Goal: Information Seeking & Learning: Check status

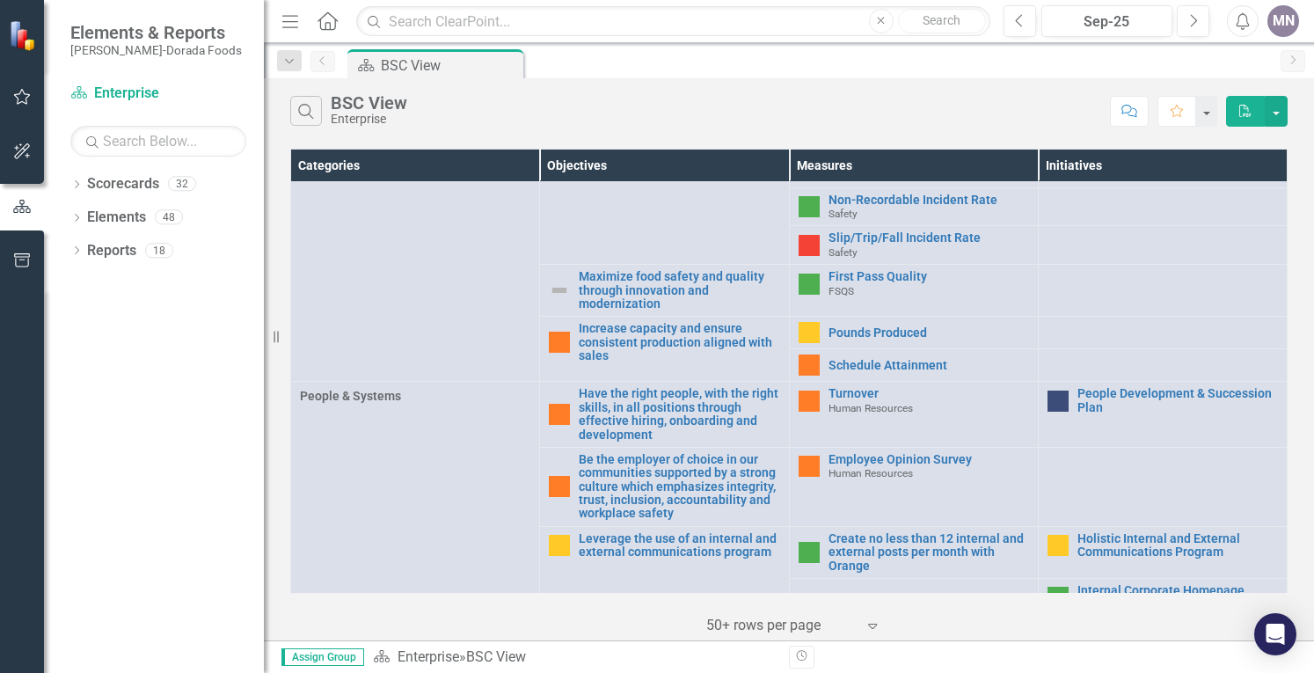
scroll to position [668, 0]
click at [67, 186] on div "Dropdown Scorecards 32 Dropdown Enterprise Dropdown OKC Beef - OKC Fresh Beef -…" at bounding box center [154, 421] width 220 height 503
click at [80, 187] on icon "Dropdown" at bounding box center [76, 186] width 12 height 10
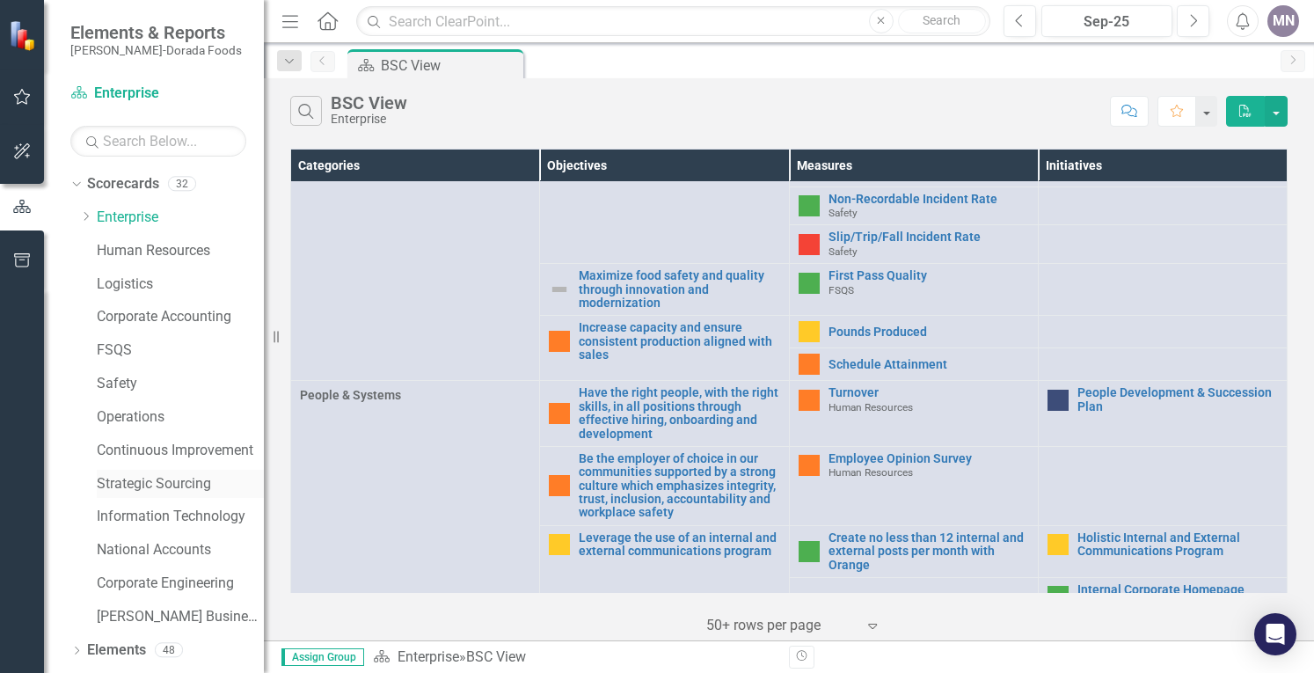
click at [164, 479] on link "Strategic Sourcing" at bounding box center [180, 484] width 167 height 20
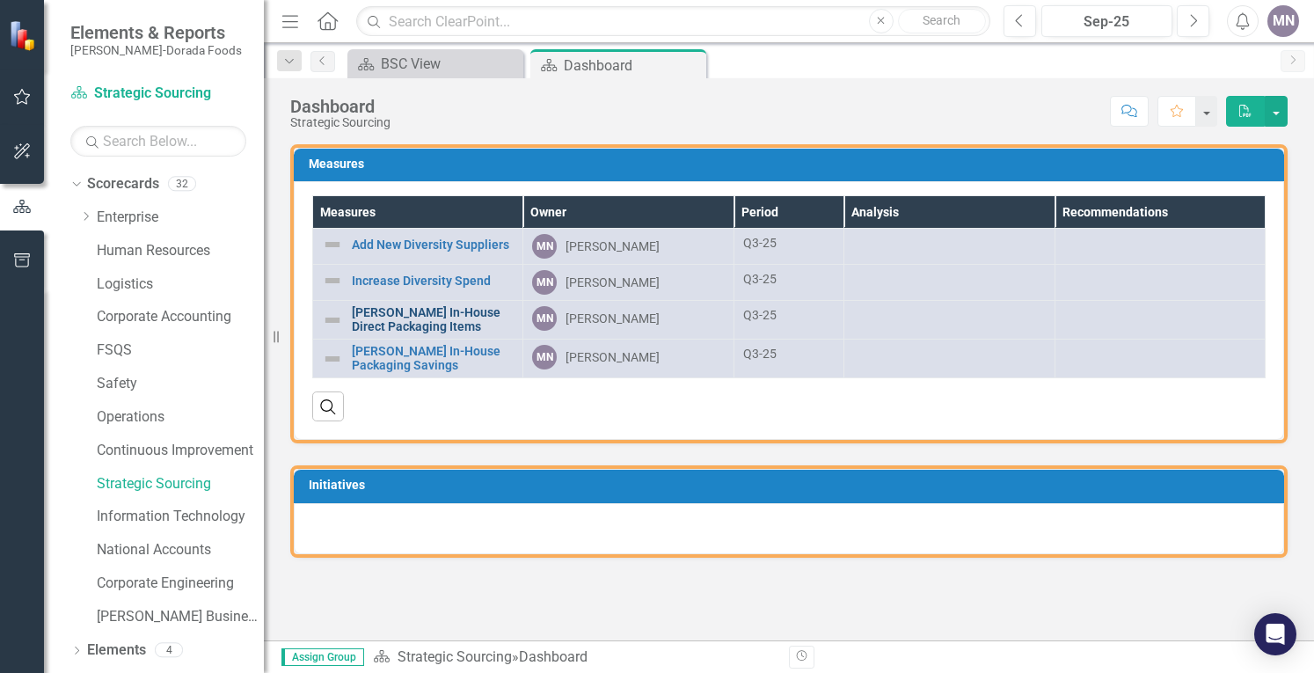
click at [442, 318] on link "[PERSON_NAME] In-House Direct Packaging Items" at bounding box center [433, 319] width 162 height 27
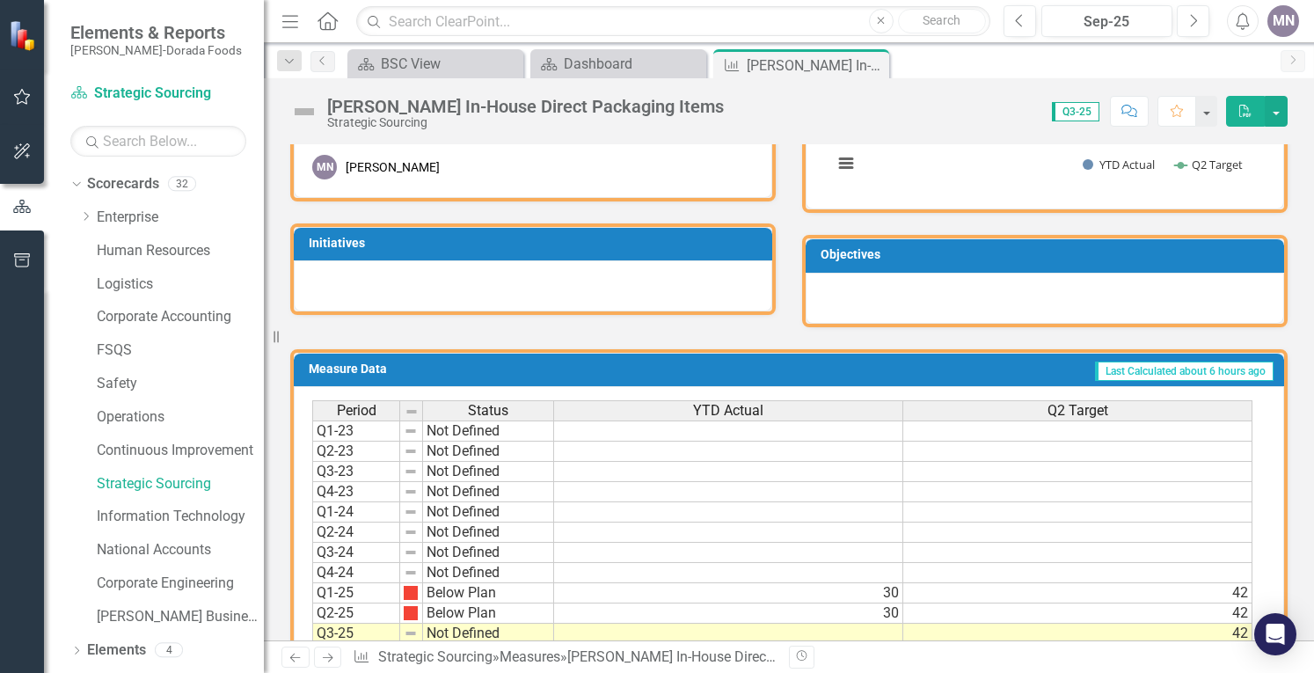
scroll to position [544, 0]
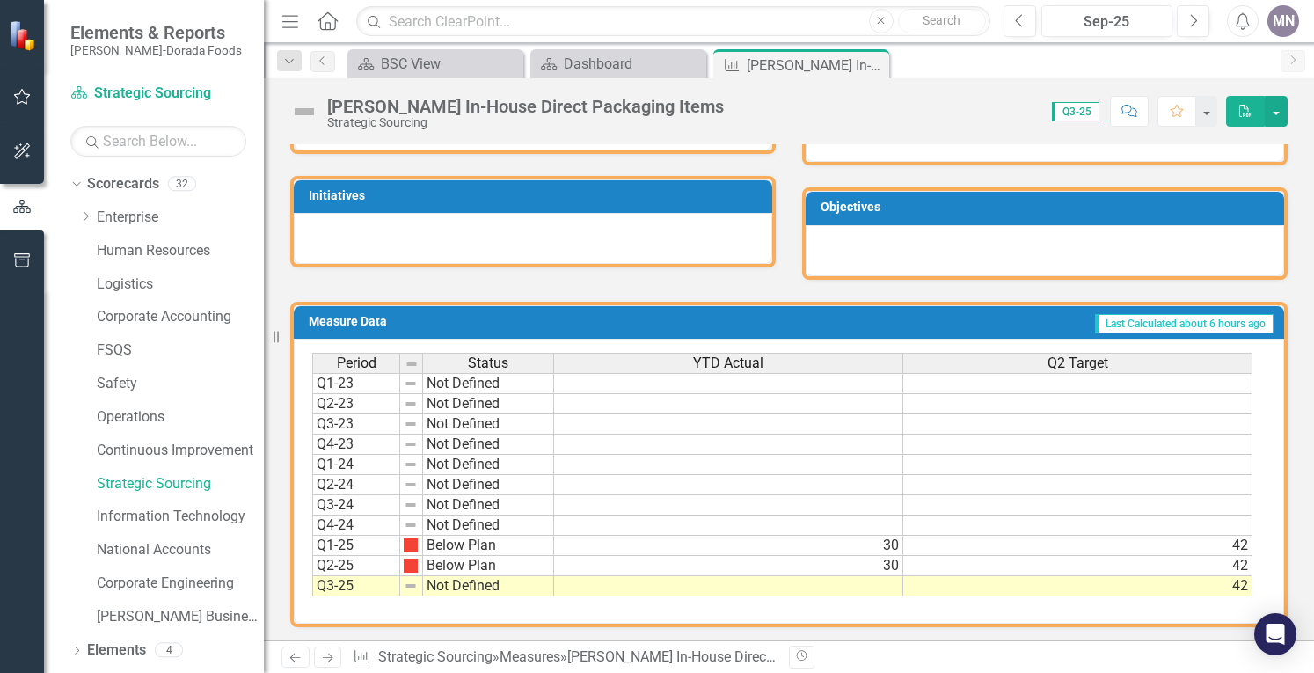
click at [722, 585] on td at bounding box center [728, 586] width 349 height 20
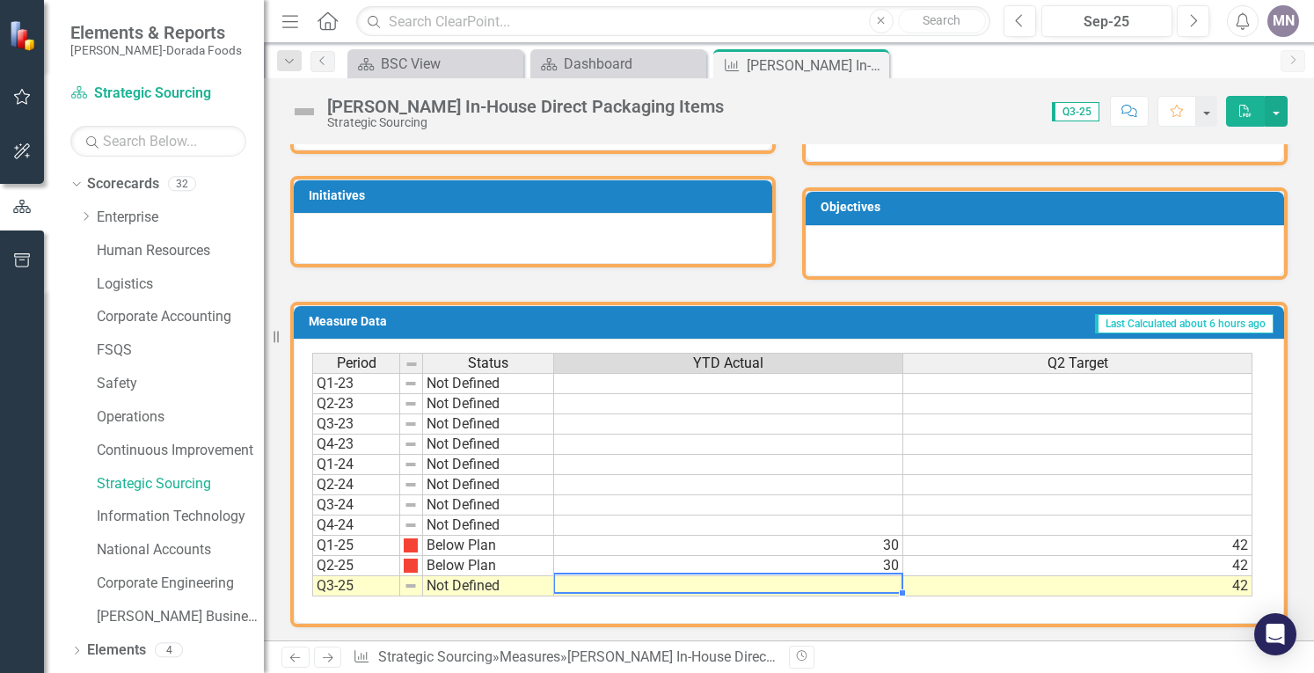
click at [722, 585] on td at bounding box center [728, 586] width 349 height 20
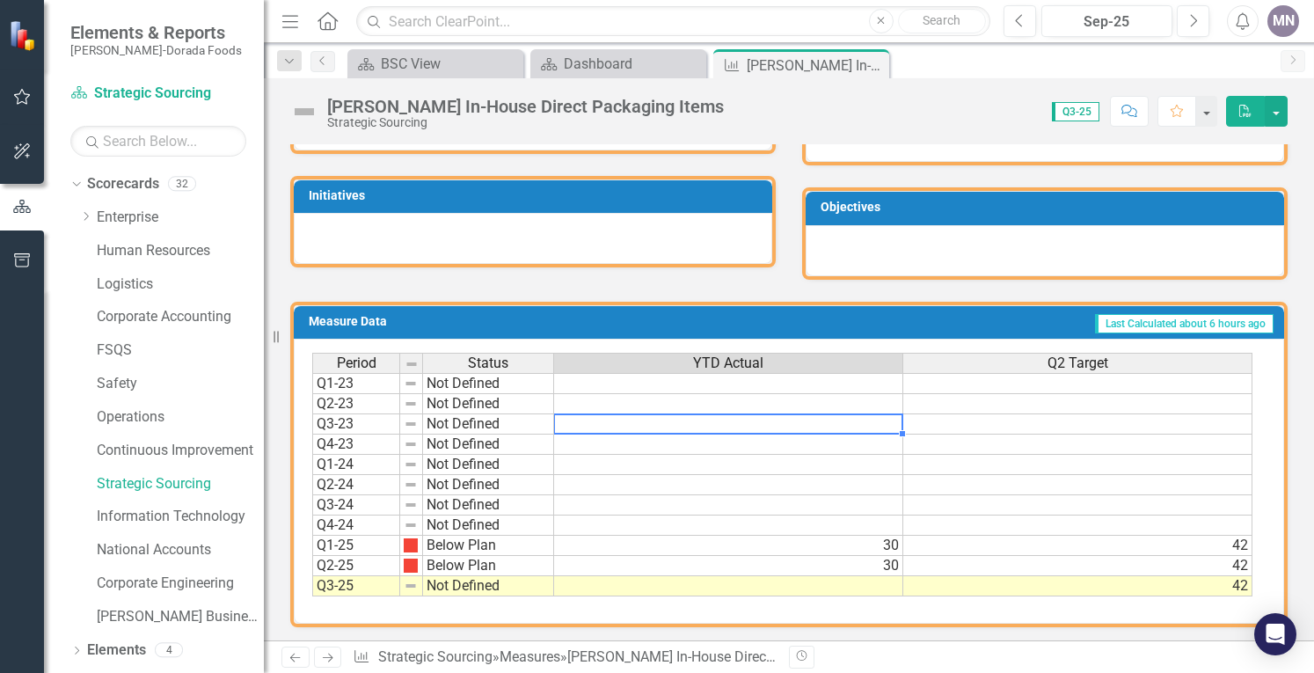
click at [758, 421] on td at bounding box center [728, 424] width 349 height 20
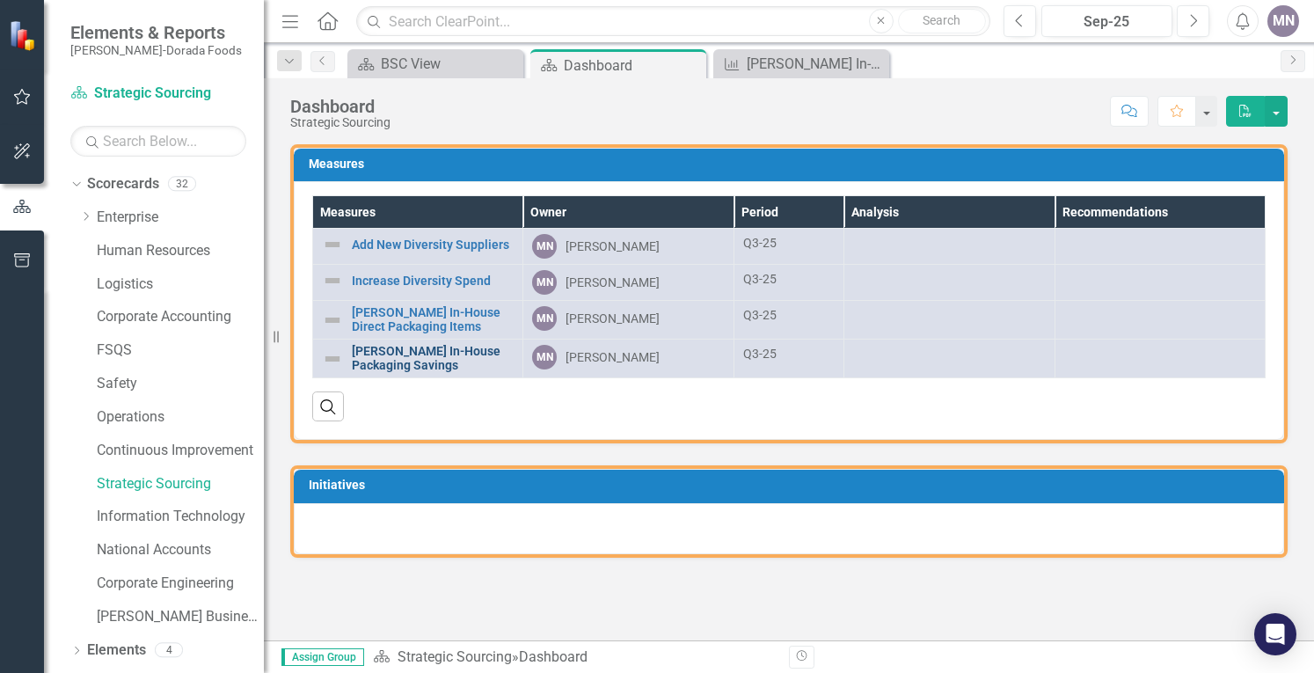
click at [470, 362] on link "[PERSON_NAME] In-House Packaging Savings" at bounding box center [433, 358] width 162 height 27
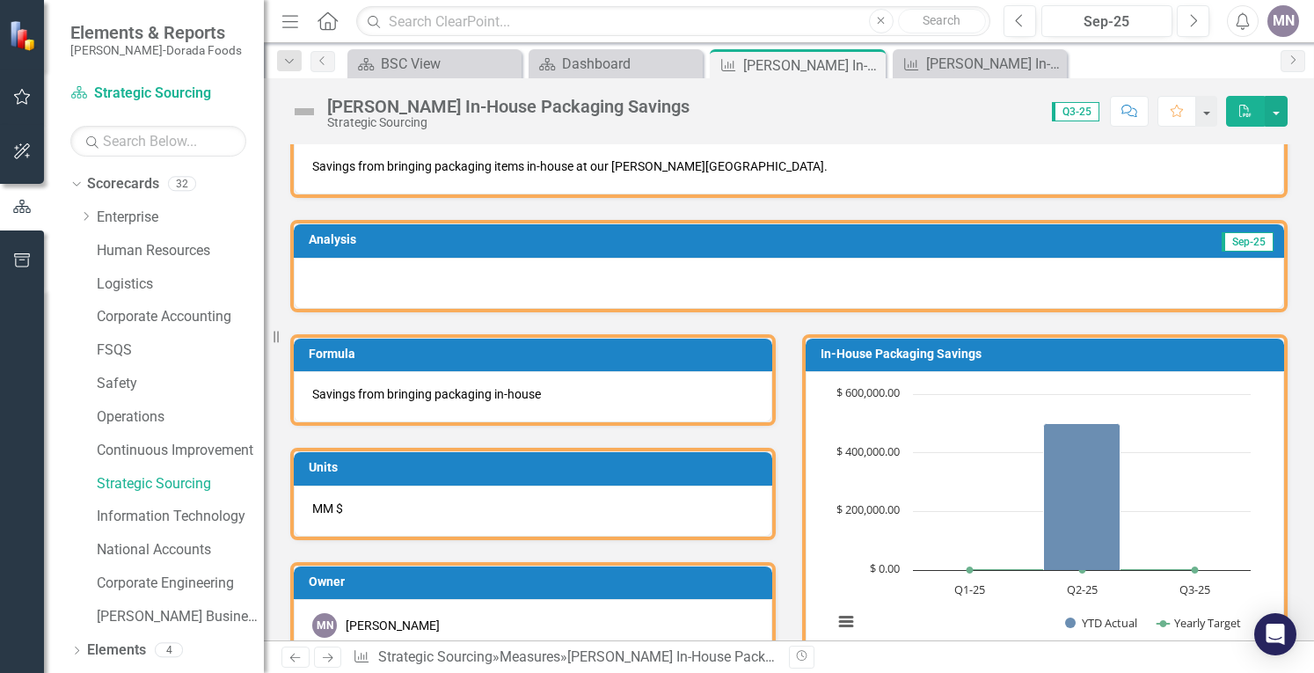
scroll to position [36, 0]
